Goal: Information Seeking & Learning: Learn about a topic

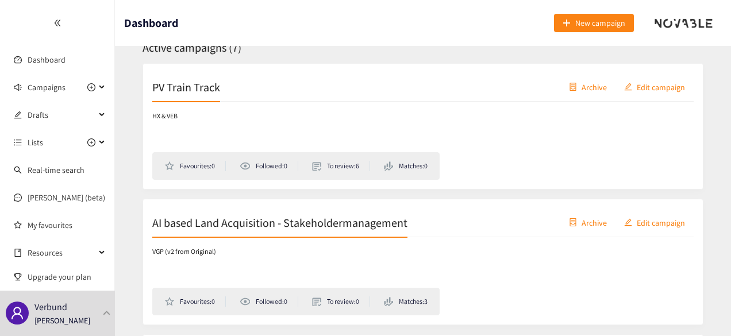
scroll to position [161, 0]
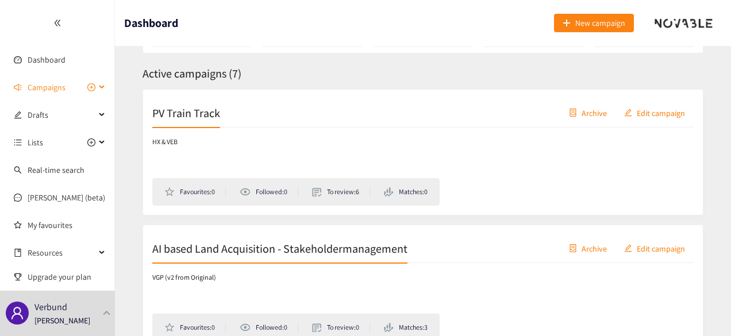
click at [52, 89] on span "Campaigns" at bounding box center [47, 87] width 38 height 23
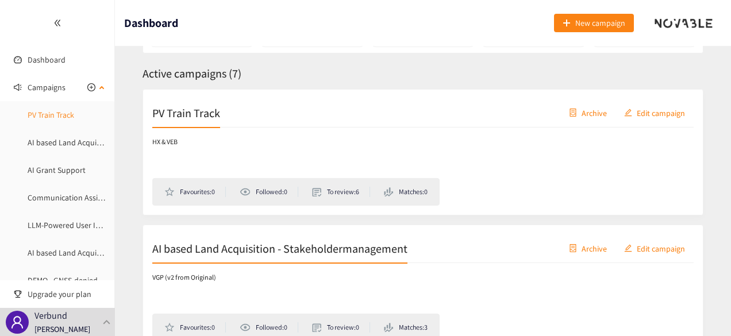
click at [59, 120] on link "PV Train Track" at bounding box center [51, 115] width 47 height 10
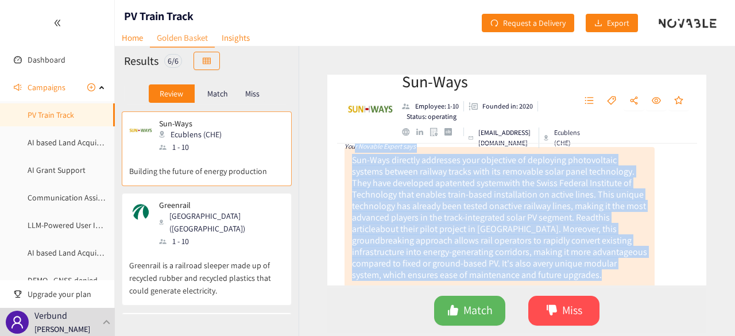
scroll to position [50, 0]
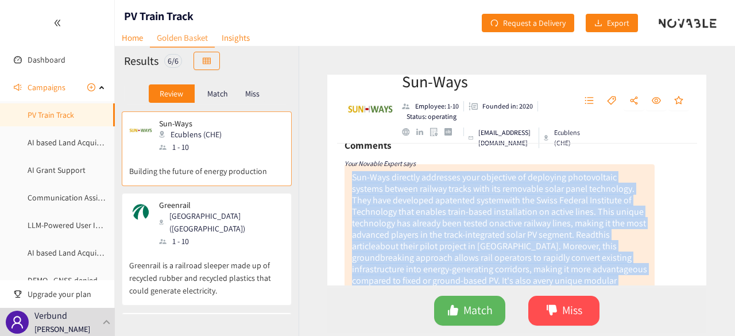
drag, startPoint x: 636, startPoint y: 242, endPoint x: 348, endPoint y: 176, distance: 295.8
click at [348, 176] on div "Sun-Ways directly addresses your objective of deploying photovoltaic systems be…" at bounding box center [500, 234] width 310 height 141
copy div "Sun-Ways directly addresses your objective of deploying photovoltaic systems be…"
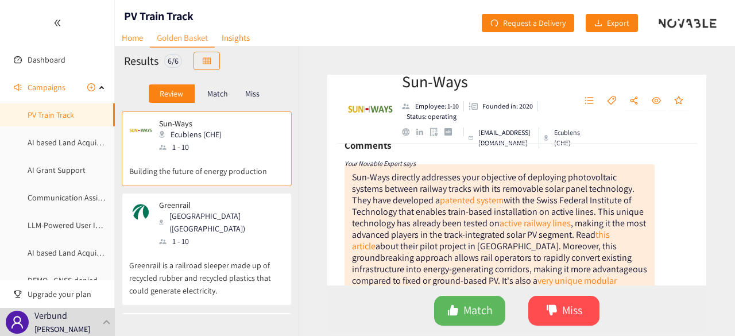
click at [231, 204] on div "Greenrail Milano ([GEOGRAPHIC_DATA]) 1 - 10" at bounding box center [206, 223] width 155 height 47
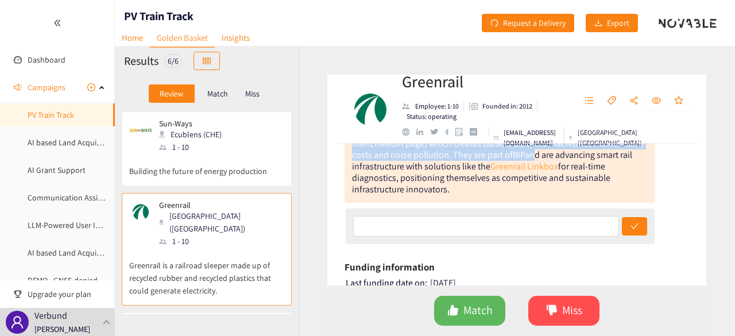
scroll to position [213, 0]
drag, startPoint x: 352, startPoint y: 157, endPoint x: 528, endPoint y: 187, distance: 178.2
click at [528, 187] on div "Here’s another interesting company that seems to be close to your request. This…" at bounding box center [500, 109] width 310 height 187
copy div "Lore’i dolorsi ametconsect adipisc elit seddo ei te incid ut labo etdolor. Magn…"
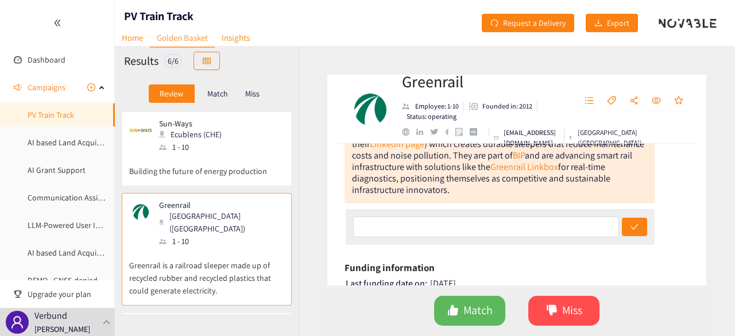
click at [218, 142] on div "1 - 10" at bounding box center [194, 147] width 70 height 13
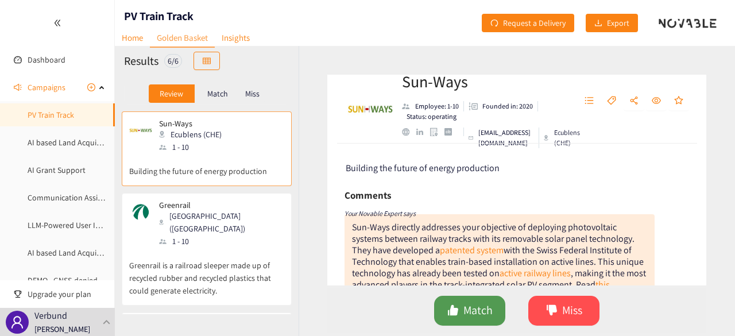
click at [462, 314] on button "Match" at bounding box center [469, 311] width 71 height 30
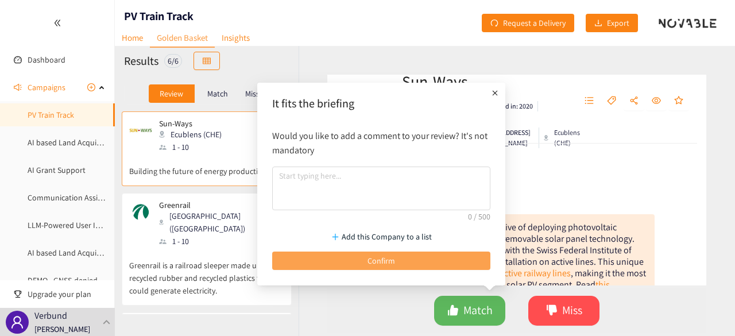
click at [391, 257] on span "Confirm" at bounding box center [382, 260] width 28 height 13
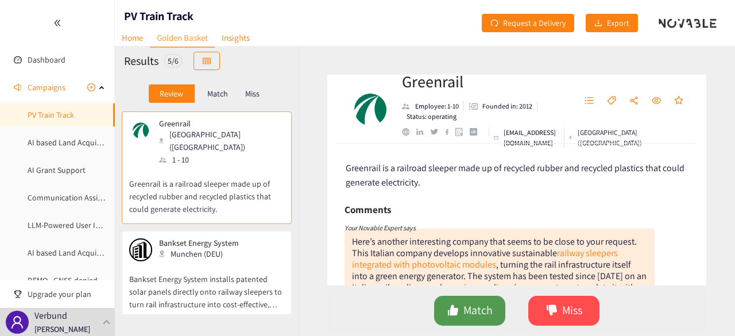
click at [487, 304] on span "Match" at bounding box center [478, 311] width 29 height 18
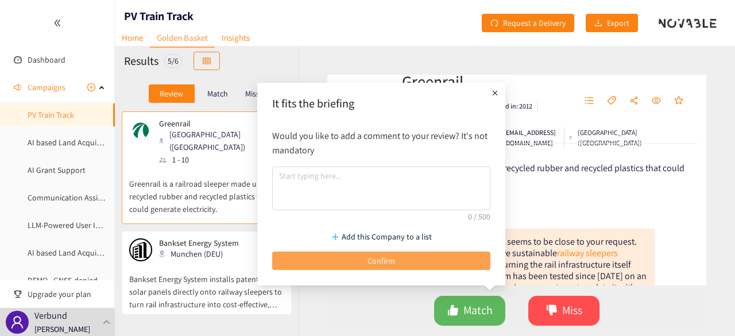
click at [434, 262] on button "Confirm" at bounding box center [381, 261] width 218 height 18
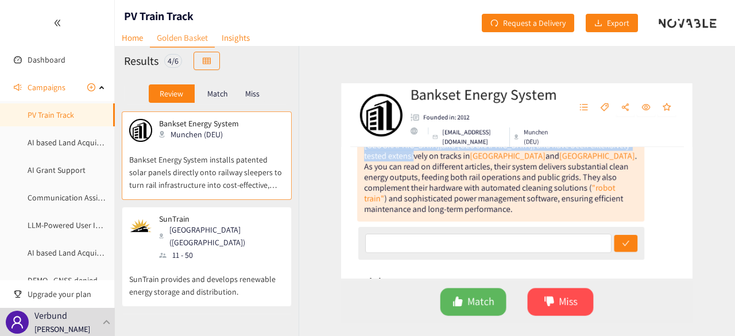
scroll to position [140, 0]
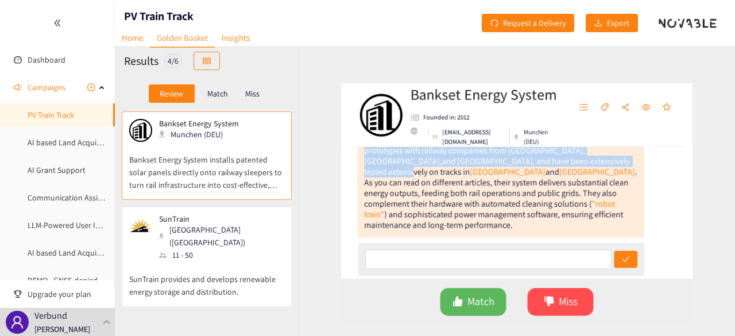
drag, startPoint x: 352, startPoint y: 177, endPoint x: 585, endPoint y: 215, distance: 236.3
click at [585, 215] on div "Bankset Energy stands out with its practical and scalable photovoltaic technolo…" at bounding box center [500, 164] width 310 height 153
copy div "Bankset Energy stands out with its practical and scalable photovoltaic technolo…"
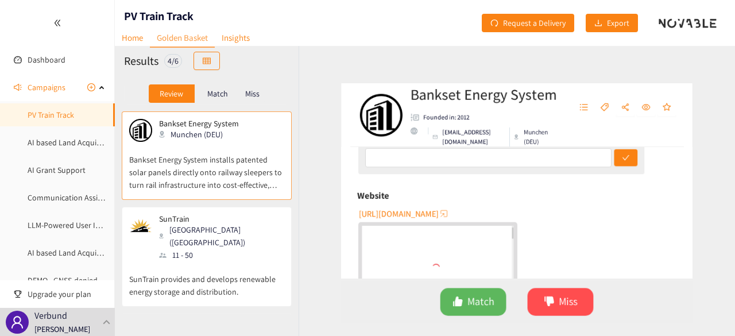
scroll to position [248, 0]
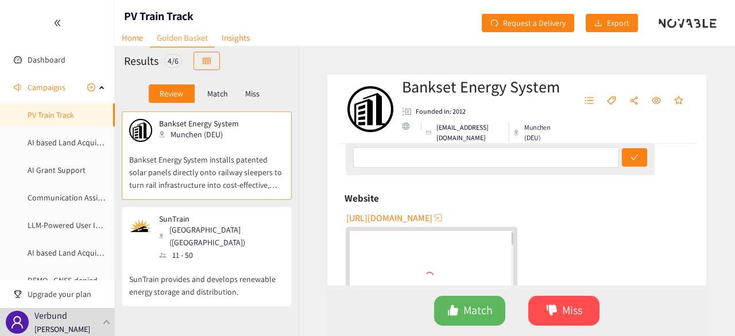
click at [424, 211] on span "[URL][DOMAIN_NAME]" at bounding box center [389, 218] width 86 height 14
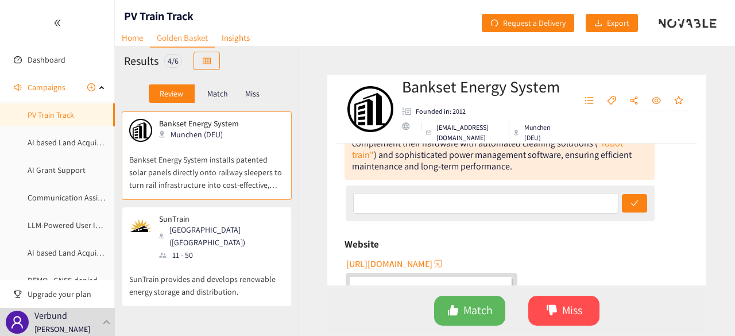
scroll to position [212, 0]
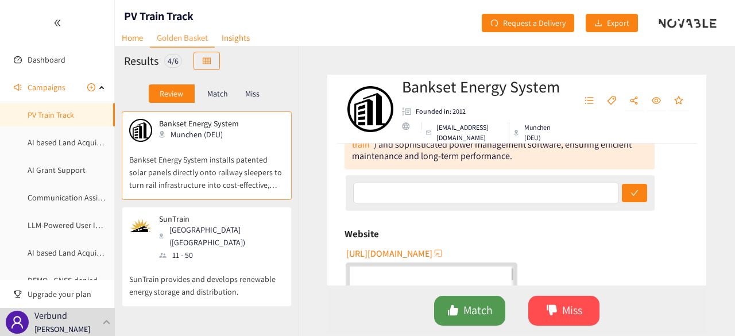
click at [484, 313] on span "Match" at bounding box center [478, 311] width 29 height 18
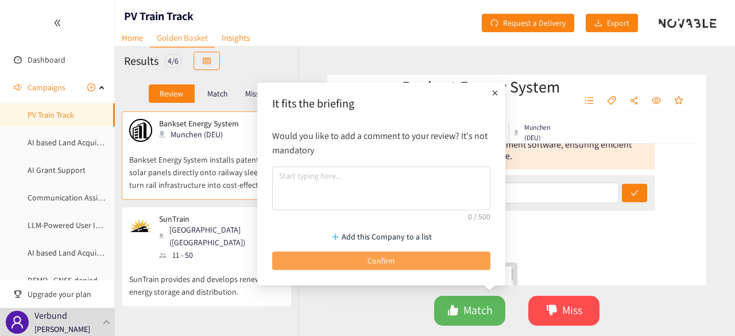
click at [419, 261] on button "Confirm" at bounding box center [381, 261] width 218 height 18
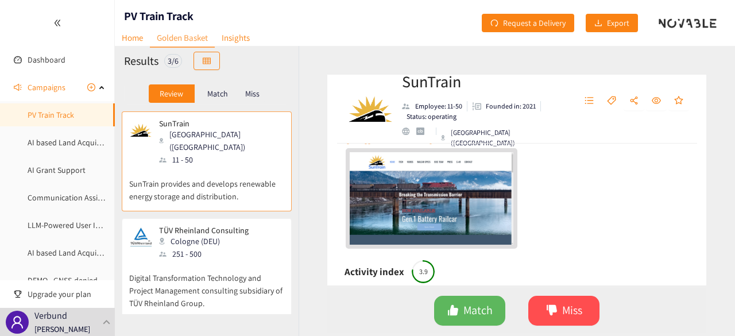
scroll to position [264, 0]
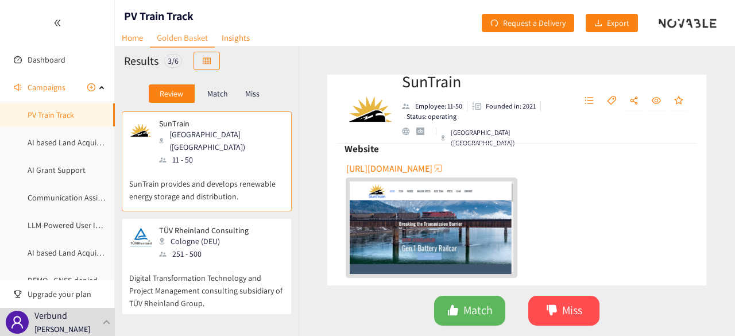
click at [428, 167] on span "[URL][DOMAIN_NAME]" at bounding box center [389, 168] width 86 height 14
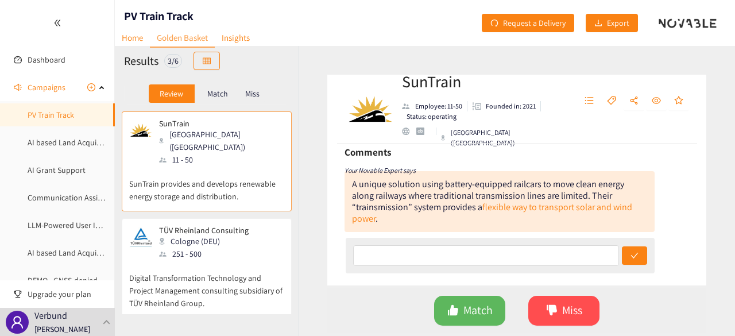
scroll to position [43, 0]
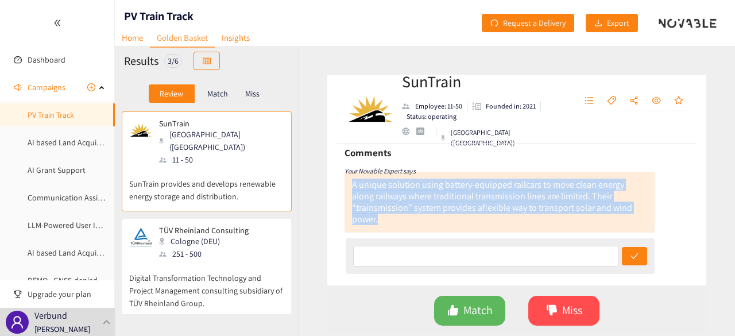
drag, startPoint x: 350, startPoint y: 183, endPoint x: 456, endPoint y: 217, distance: 111.0
click at [456, 217] on div "A unique solution using battery-equipped railcars to move clean energy along ra…" at bounding box center [500, 202] width 310 height 61
copy div "A unique solution using battery-equipped railcars to move clean energy along ra…"
click at [560, 313] on button "Miss" at bounding box center [563, 311] width 71 height 30
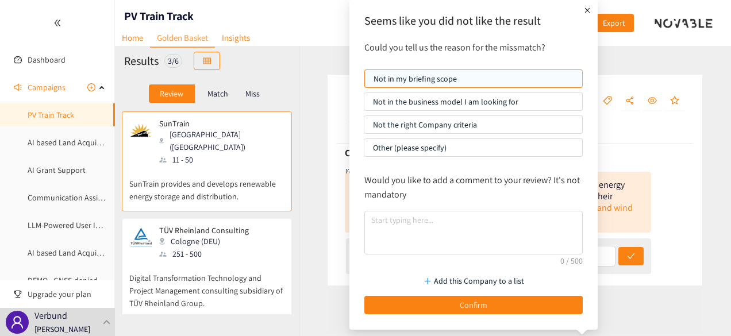
click at [492, 99] on p "Not in the business model I am looking for" at bounding box center [473, 101] width 200 height 17
click at [364, 105] on input "Not in the business model I am looking for" at bounding box center [364, 105] width 0 height 0
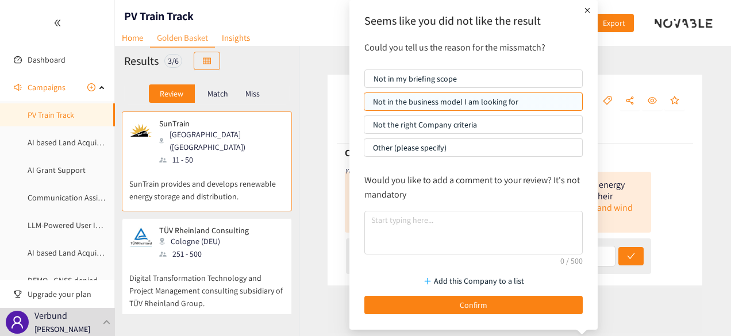
click at [415, 82] on p "Not in my briefing scope" at bounding box center [473, 78] width 200 height 17
click at [365, 82] on input "Not in my briefing scope" at bounding box center [365, 82] width 0 height 0
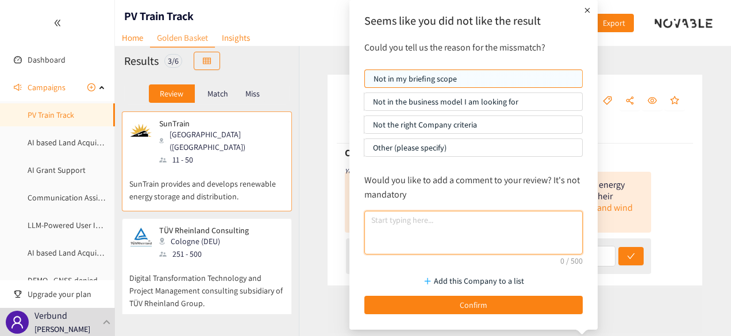
click at [444, 220] on textarea at bounding box center [473, 233] width 218 height 44
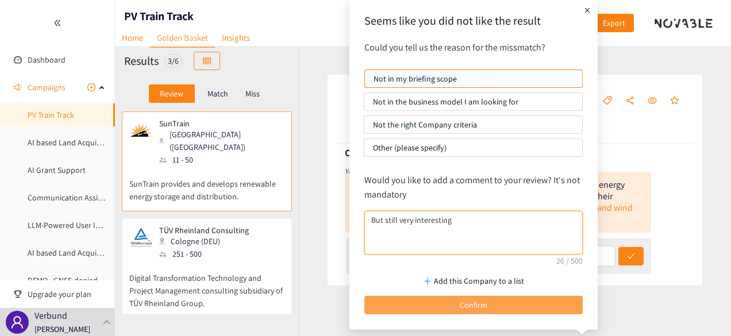
type textarea "But still very interesting"
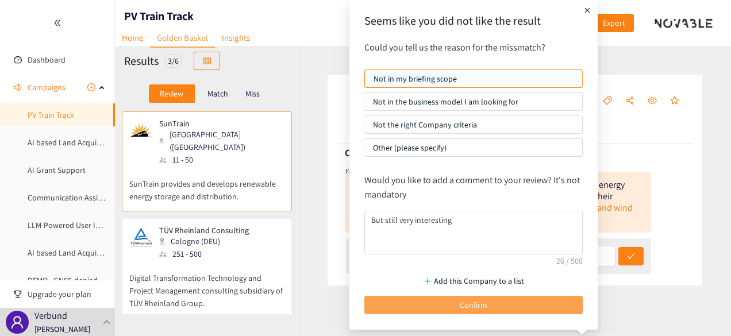
click at [488, 304] on button "Confirm" at bounding box center [473, 305] width 218 height 18
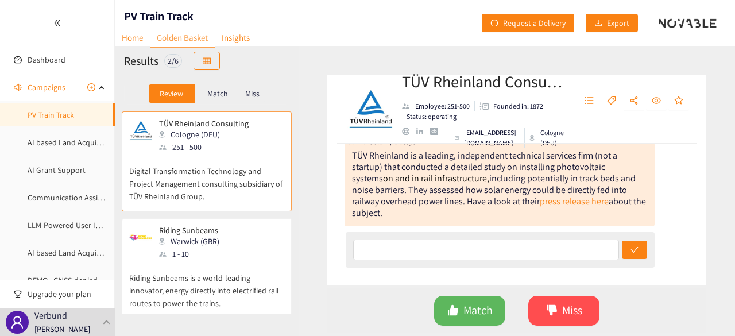
scroll to position [88, 0]
click at [581, 200] on link "press release here" at bounding box center [574, 200] width 69 height 12
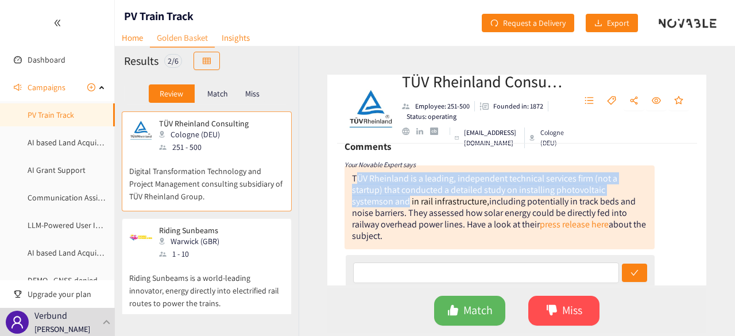
drag, startPoint x: 354, startPoint y: 177, endPoint x: 410, endPoint y: 207, distance: 62.4
click at [410, 207] on div "TÜV Rheinland is a leading, independent technical services firm (not a startup)…" at bounding box center [499, 207] width 294 height 70
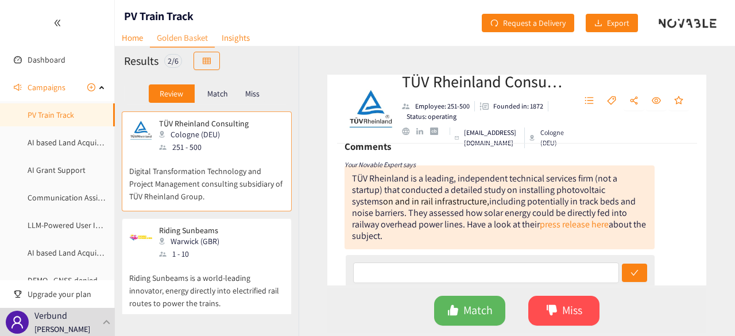
click at [349, 177] on div "TÜV Rheinland is a leading, independent technical services firm (not a startup)…" at bounding box center [500, 207] width 310 height 84
drag, startPoint x: 353, startPoint y: 177, endPoint x: 422, endPoint y: 234, distance: 89.4
click at [422, 234] on div "TÜV Rheinland is a leading, independent technical services firm (not a startup)…" at bounding box center [500, 207] width 310 height 84
copy div "TÜV Rheinland is a leading, independent technical services firm (not a startup)…"
click at [566, 306] on span "Miss" at bounding box center [572, 311] width 20 height 18
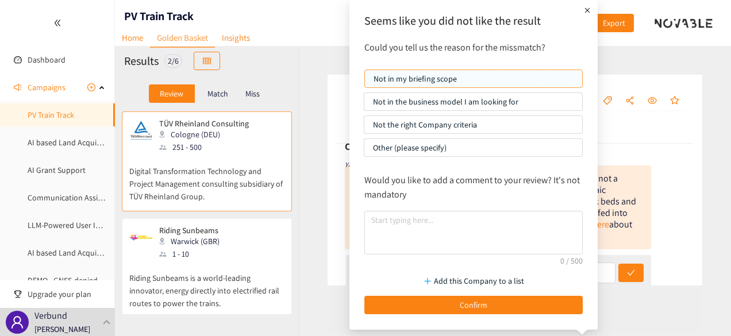
click at [486, 78] on p "Not in my briefing scope" at bounding box center [473, 78] width 200 height 17
click at [365, 82] on input "Not in my briefing scope" at bounding box center [365, 82] width 0 height 0
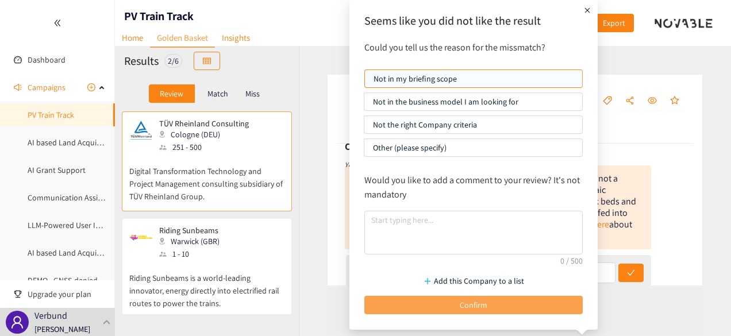
click at [480, 303] on span "Confirm" at bounding box center [474, 305] width 28 height 13
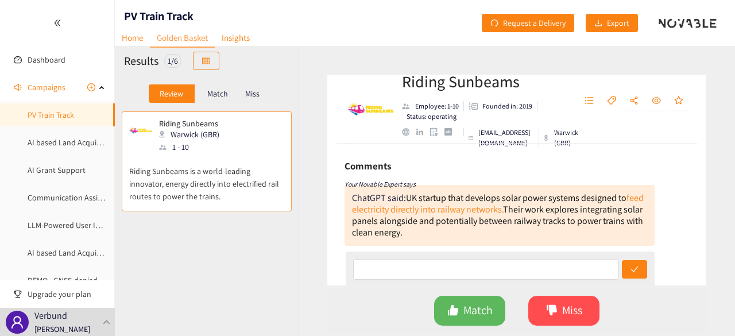
scroll to position [45, 0]
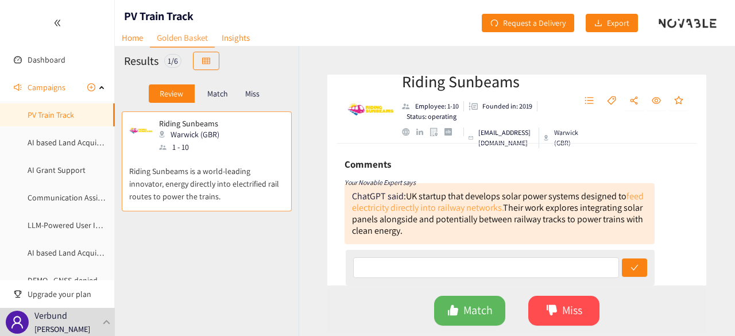
drag, startPoint x: 488, startPoint y: 211, endPoint x: 463, endPoint y: 211, distance: 25.3
click at [463, 211] on link "feed electricity directly into railway networks." at bounding box center [498, 202] width 292 height 24
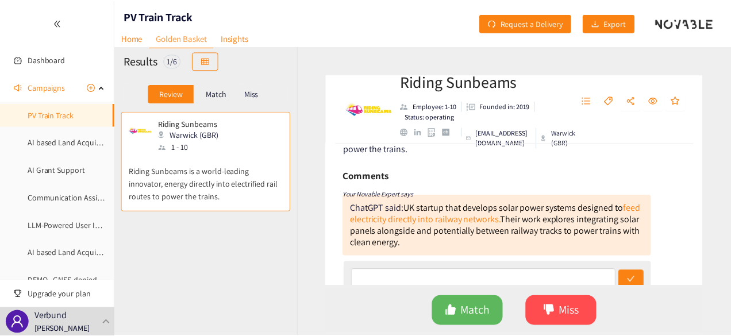
scroll to position [37, 0]
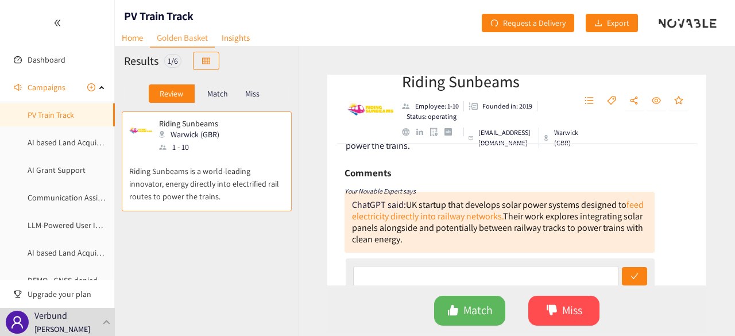
drag, startPoint x: 453, startPoint y: 239, endPoint x: 427, endPoint y: 225, distance: 29.6
click at [427, 225] on article "ChatGPT said: UK startup that develops solar power systems designed to feed ele…" at bounding box center [499, 222] width 295 height 46
click at [464, 236] on article "ChatGPT said: UK startup that develops solar power systems designed to feed ele…" at bounding box center [499, 222] width 295 height 46
drag, startPoint x: 468, startPoint y: 238, endPoint x: 406, endPoint y: 206, distance: 69.6
click at [406, 206] on article "ChatGPT said: UK startup that develops solar power systems designed to feed ele…" at bounding box center [499, 222] width 295 height 46
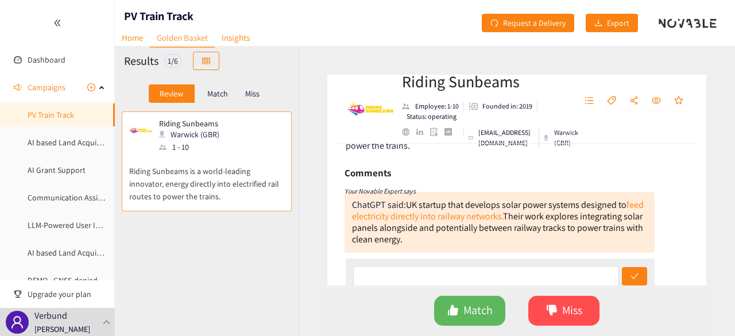
copy font "UK startup that develops solar power systems designed to feed electricity direc…"
drag, startPoint x: 402, startPoint y: 81, endPoint x: 521, endPoint y: 82, distance: 118.9
click at [521, 82] on h2 "Riding Sunbeams" at bounding box center [482, 81] width 161 height 23
copy h2 "Riding Sunbeams"
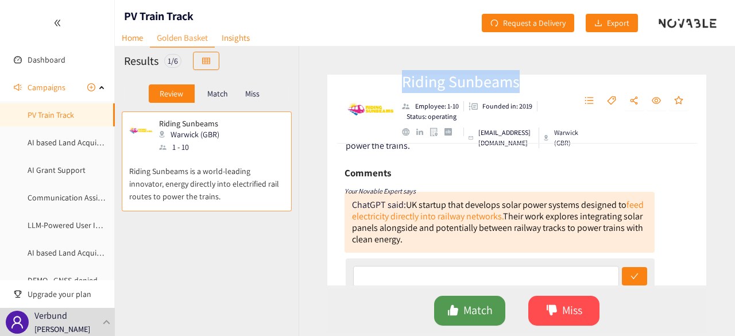
click at [495, 309] on button "Match" at bounding box center [469, 311] width 71 height 30
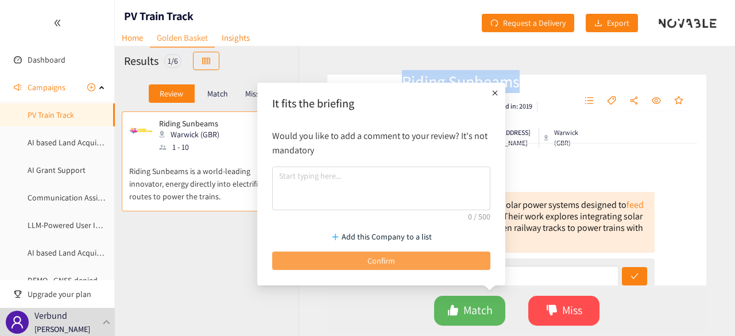
click at [430, 254] on button "Confirm" at bounding box center [381, 261] width 218 height 18
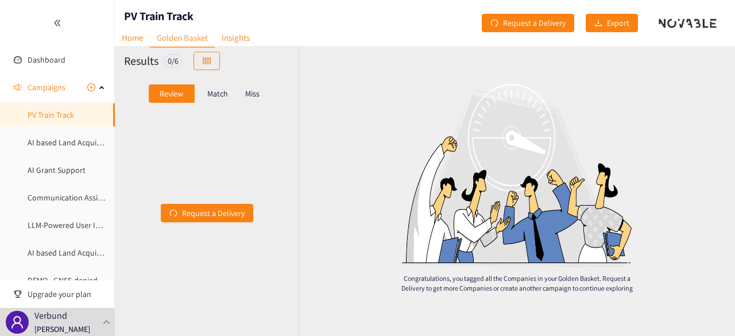
click at [258, 97] on p "Miss" at bounding box center [252, 93] width 14 height 9
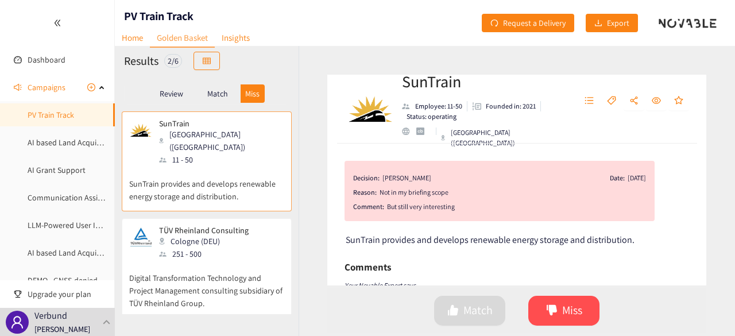
click at [223, 95] on p "Match" at bounding box center [217, 93] width 21 height 9
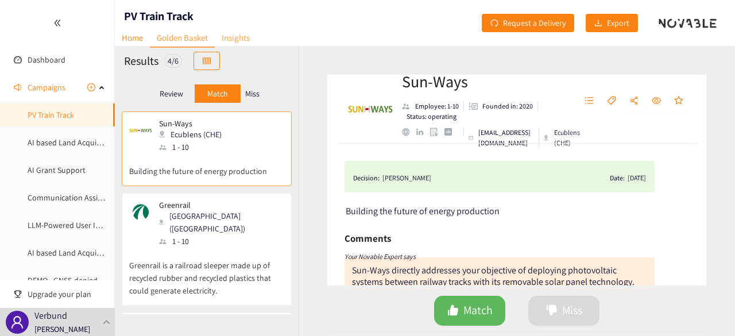
click at [236, 40] on link "Insights" at bounding box center [236, 38] width 42 height 18
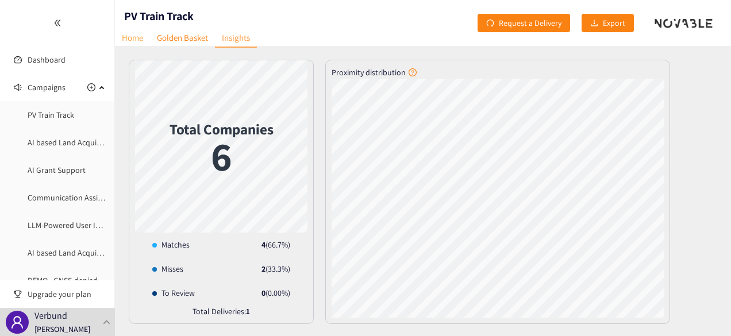
click at [134, 37] on link "Home" at bounding box center [132, 38] width 35 height 18
